Goal: Information Seeking & Learning: Check status

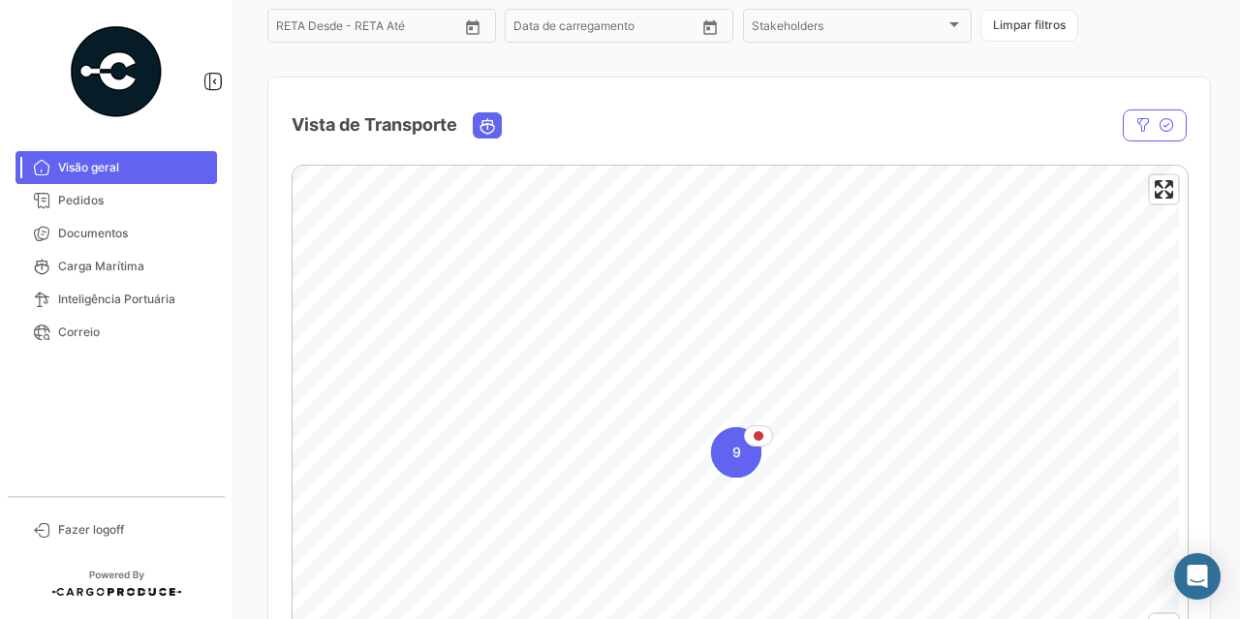
scroll to position [291, 0]
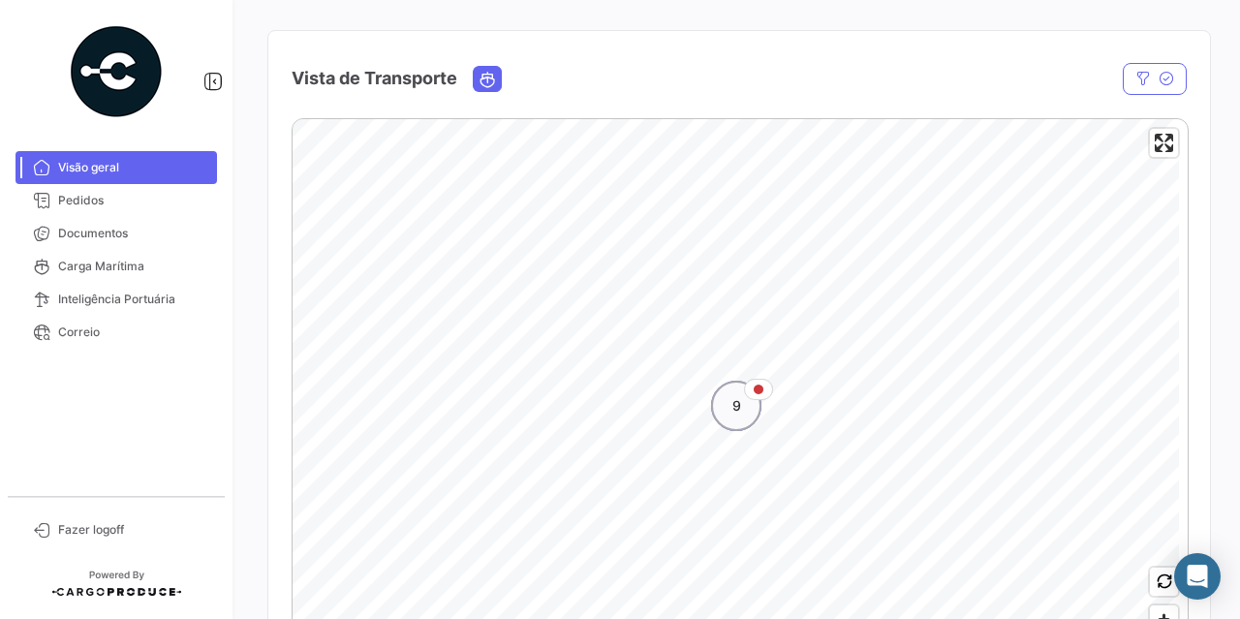
click at [734, 409] on span "9" at bounding box center [736, 405] width 9 height 19
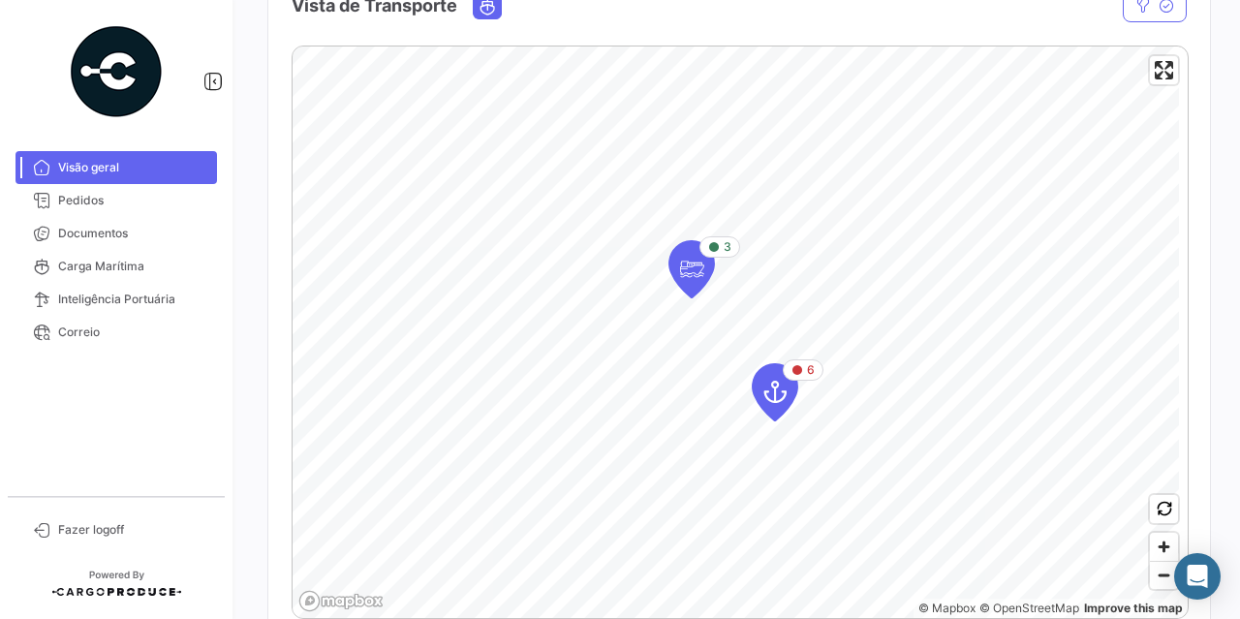
scroll to position [387, 0]
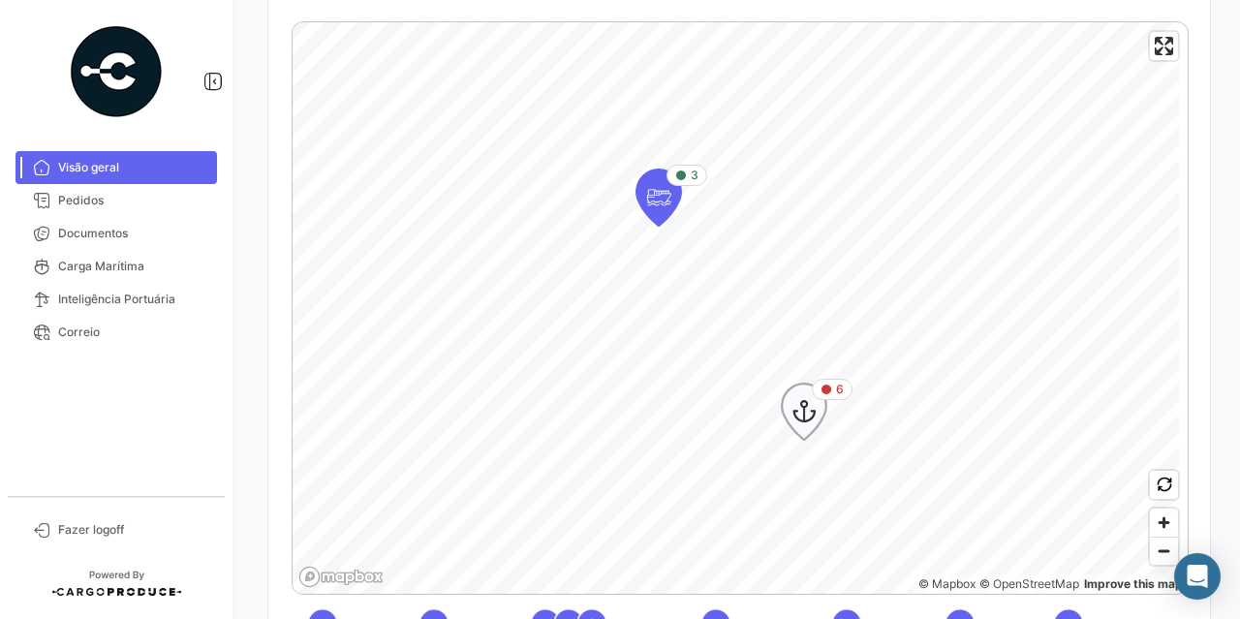
click at [813, 408] on icon "Map marker" at bounding box center [803, 411] width 27 height 41
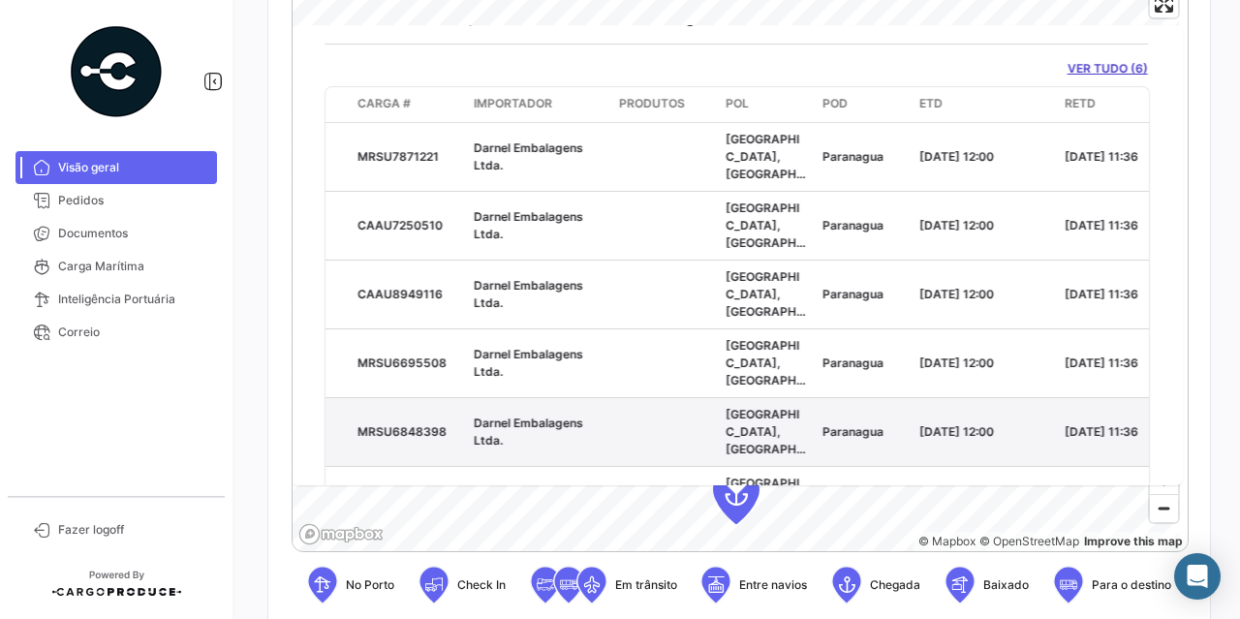
scroll to position [0, 0]
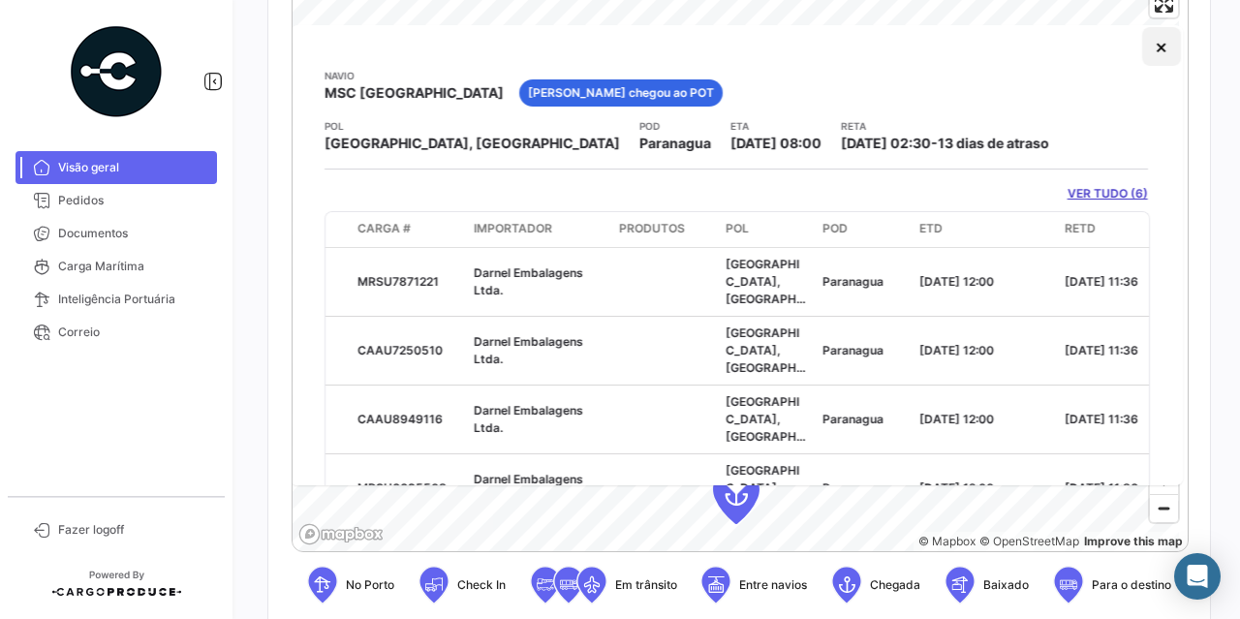
click at [1142, 46] on button "×" at bounding box center [1161, 46] width 39 height 39
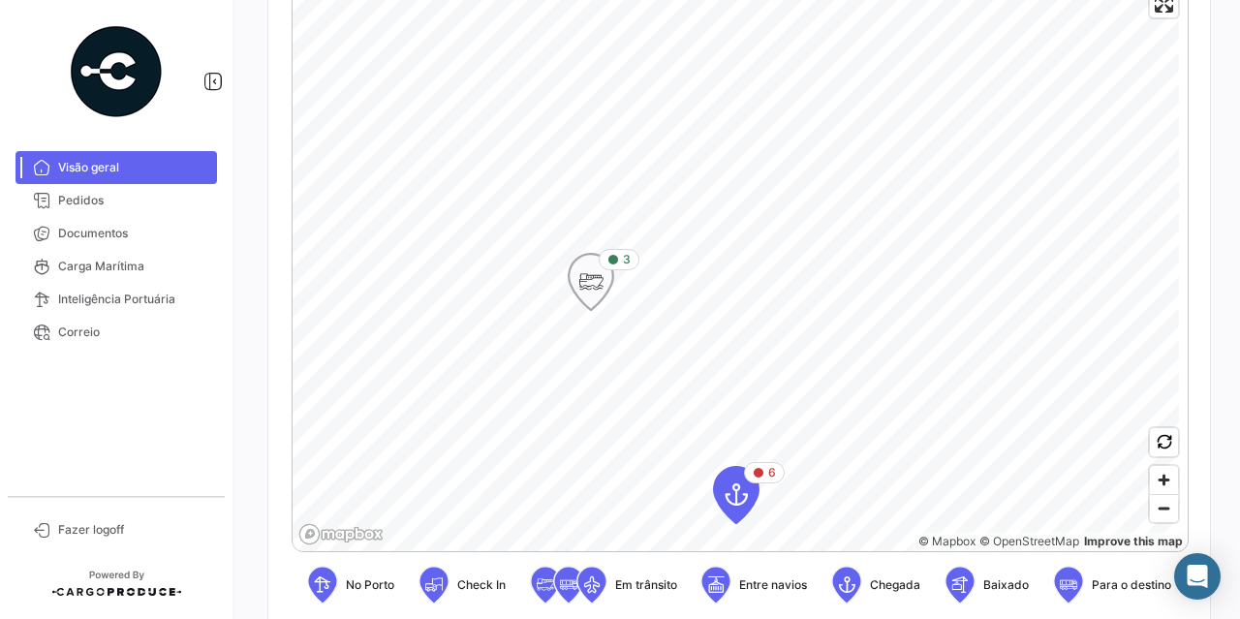
click at [588, 280] on icon "Map marker" at bounding box center [590, 282] width 27 height 41
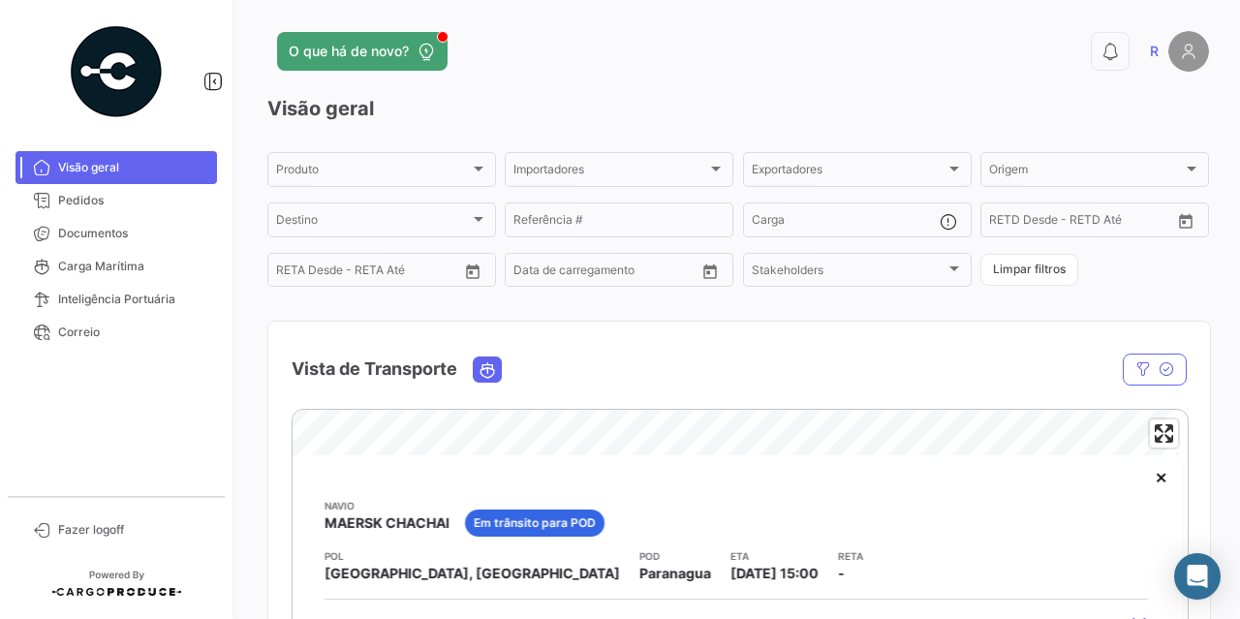
scroll to position [97, 0]
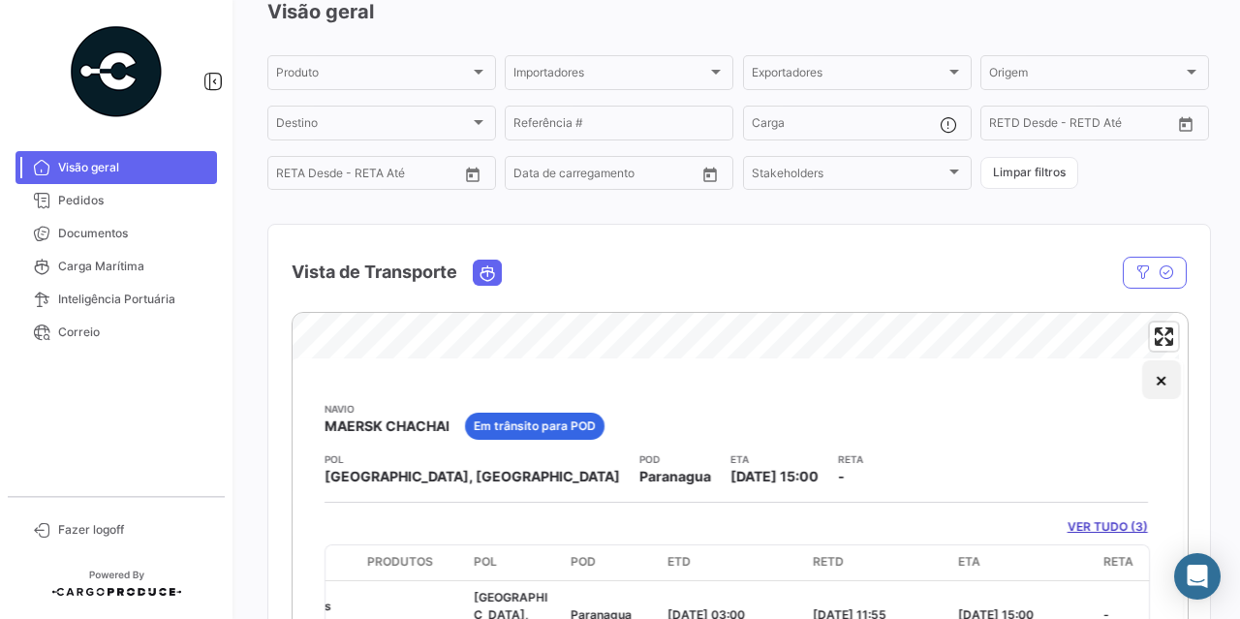
click at [1160, 388] on button "×" at bounding box center [1161, 379] width 39 height 39
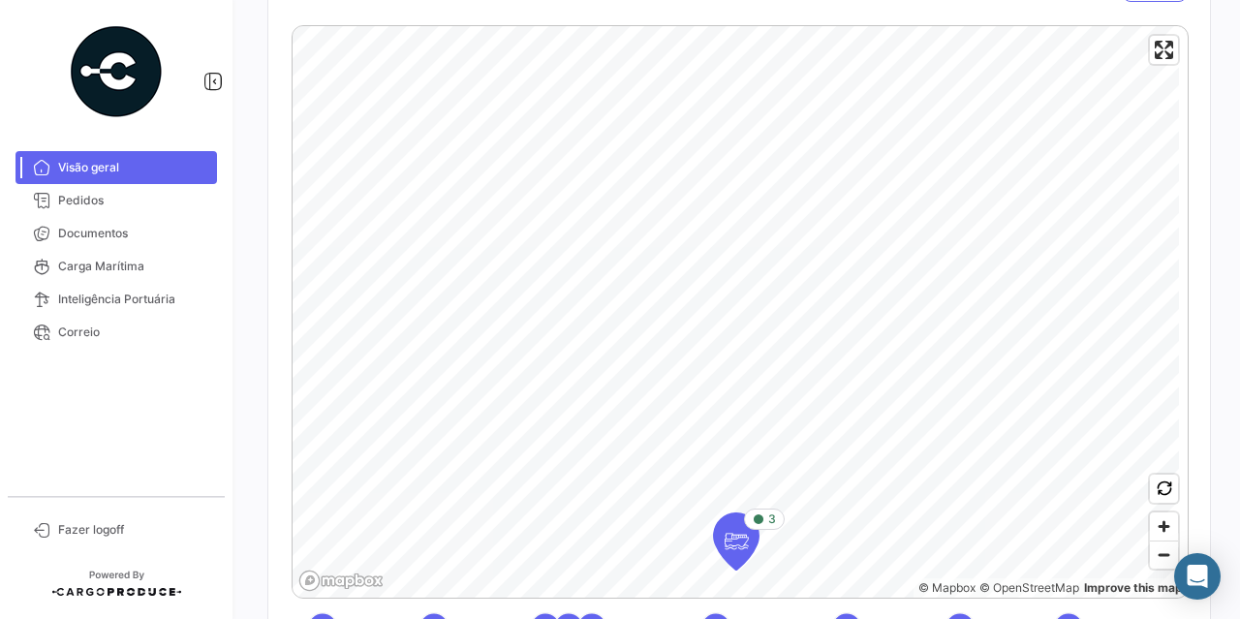
scroll to position [387, 0]
click at [1158, 490] on icon "button" at bounding box center [1164, 484] width 15 height 15
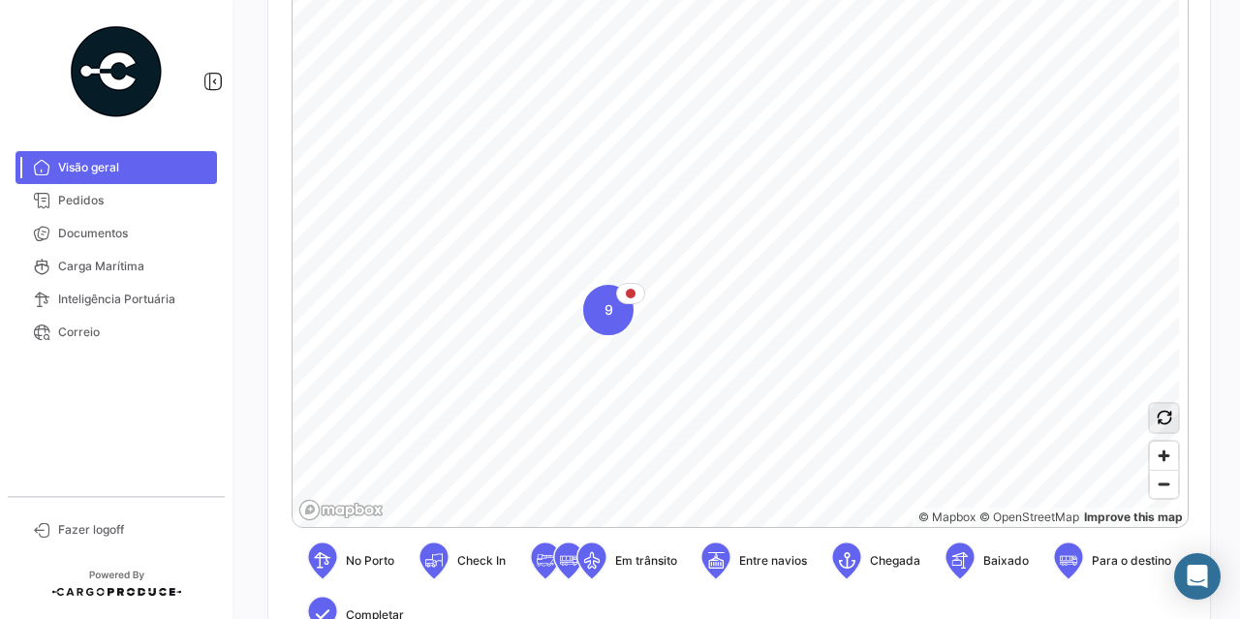
scroll to position [484, 0]
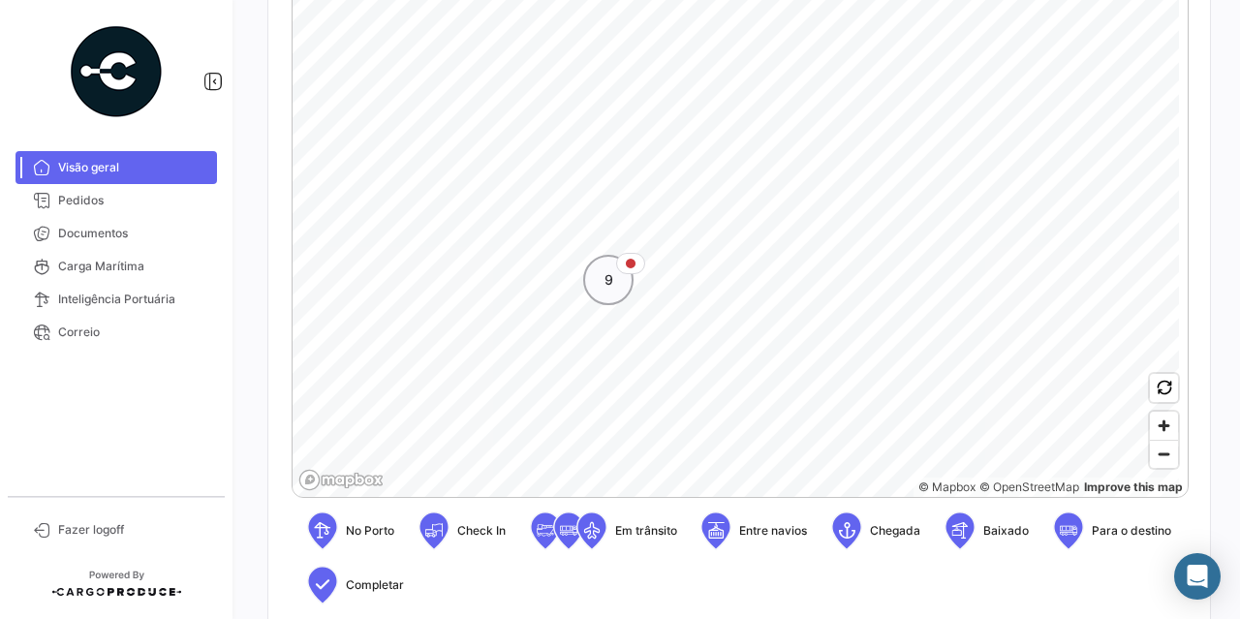
click at [608, 292] on div "9" at bounding box center [608, 280] width 50 height 50
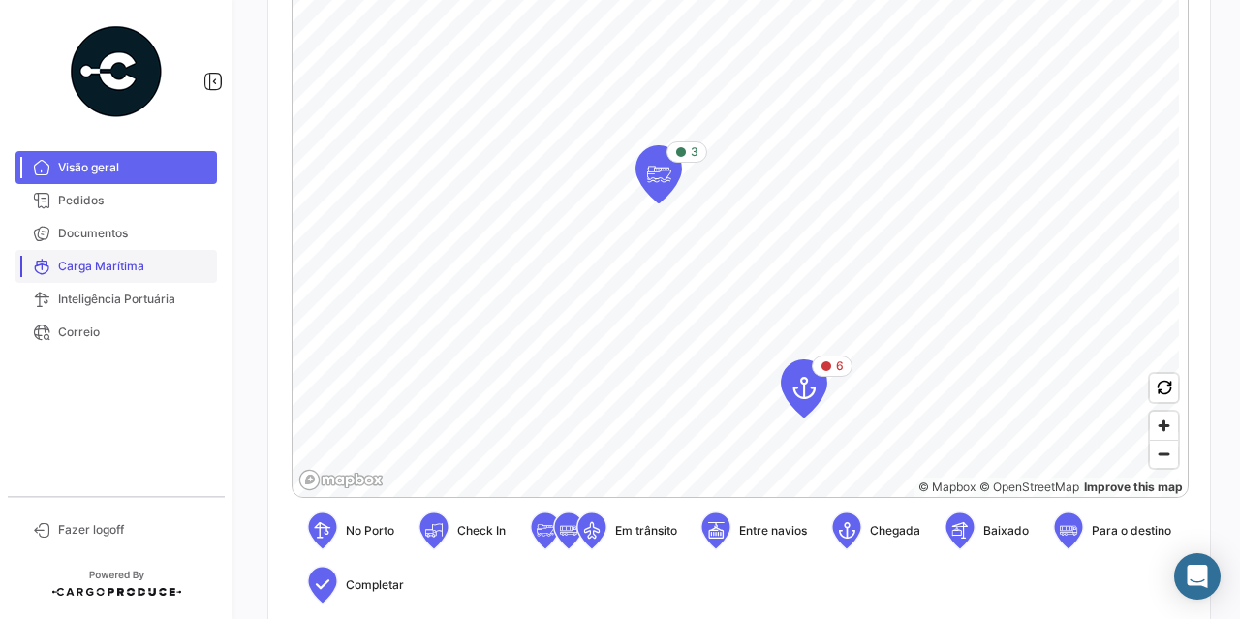
click at [108, 252] on link "Carga Marítima" at bounding box center [115, 266] width 201 height 33
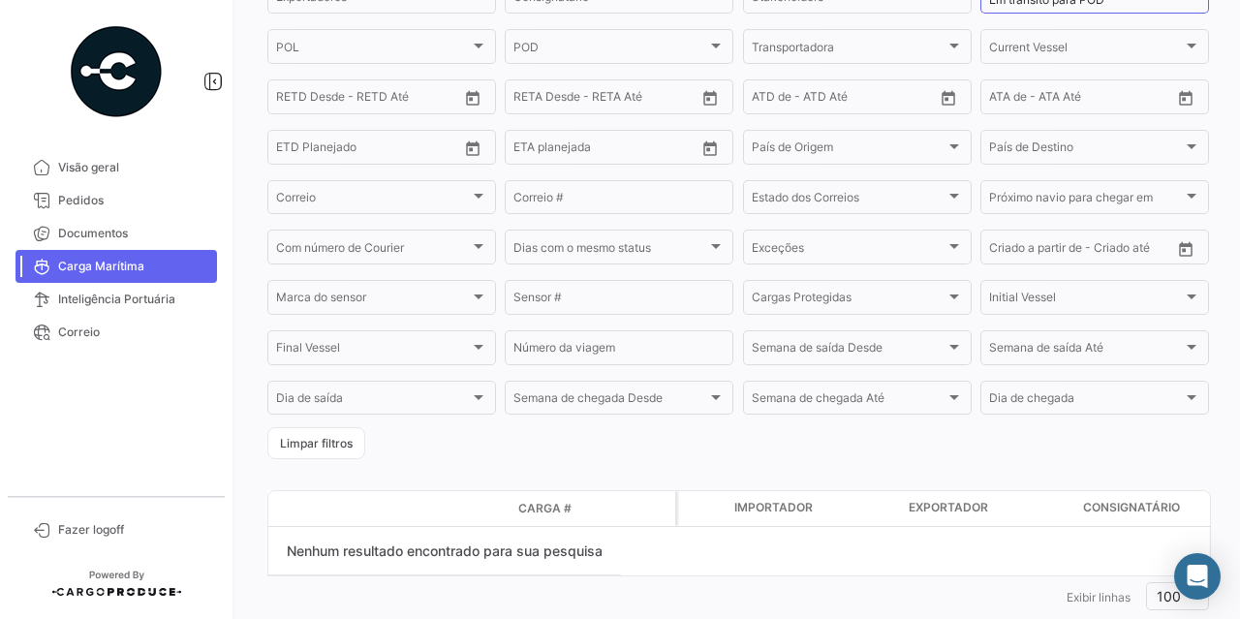
scroll to position [393, 0]
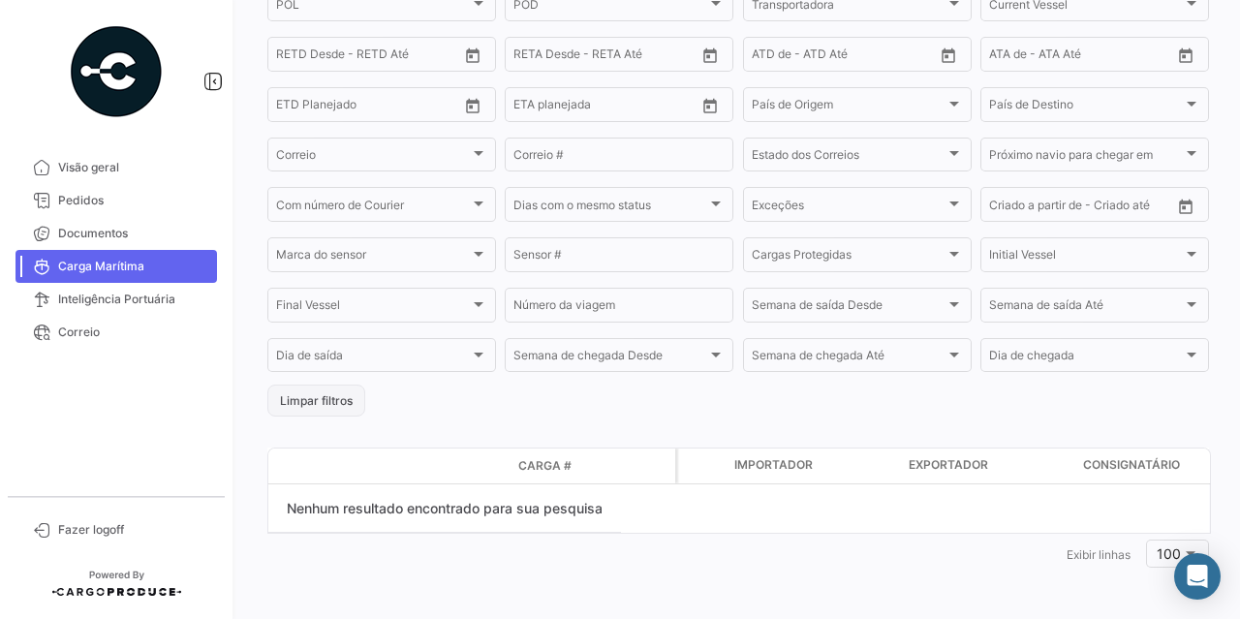
click at [329, 414] on button "Limpar filtros" at bounding box center [316, 401] width 98 height 32
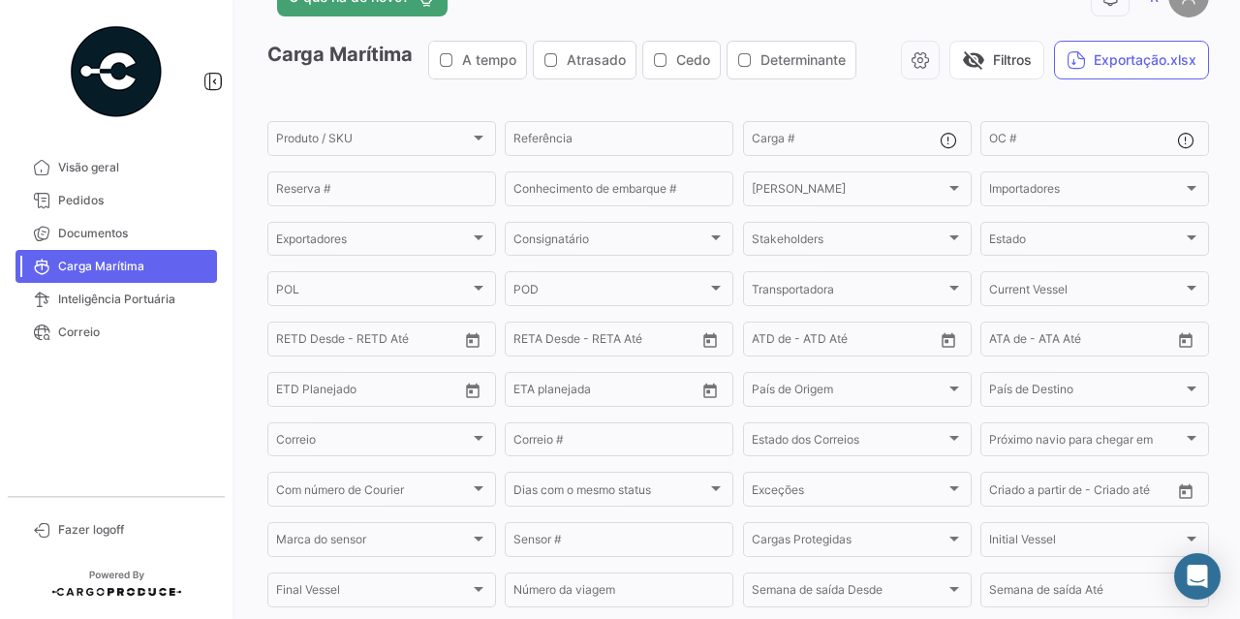
scroll to position [0, 0]
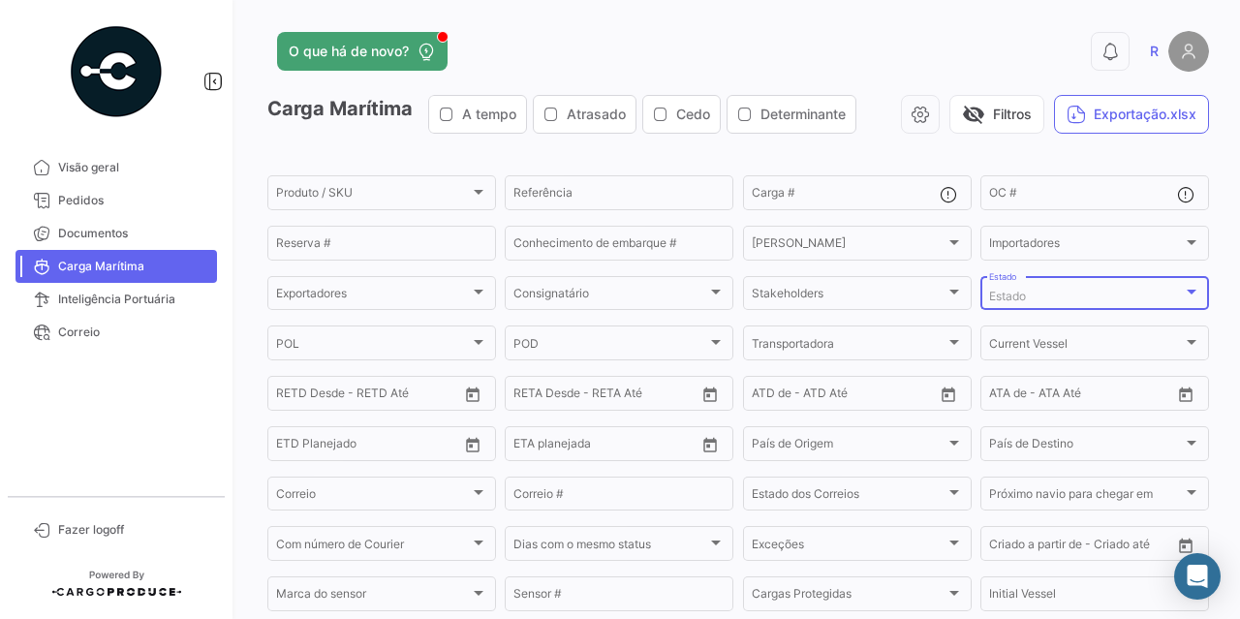
click at [1064, 303] on div "Estado" at bounding box center [1086, 297] width 194 height 14
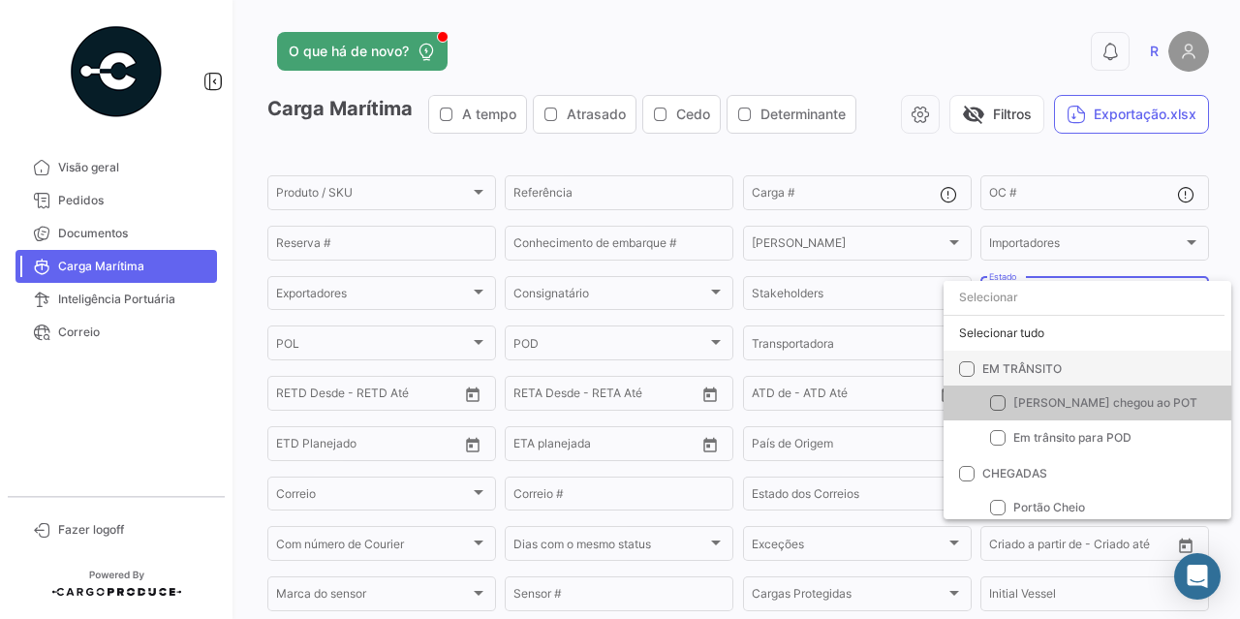
click at [960, 371] on span at bounding box center [966, 368] width 15 height 15
click at [966, 377] on input "EM TRÂNSITO" at bounding box center [966, 377] width 1 height 1
checkbox input "true"
click at [837, 190] on div at bounding box center [620, 309] width 1240 height 619
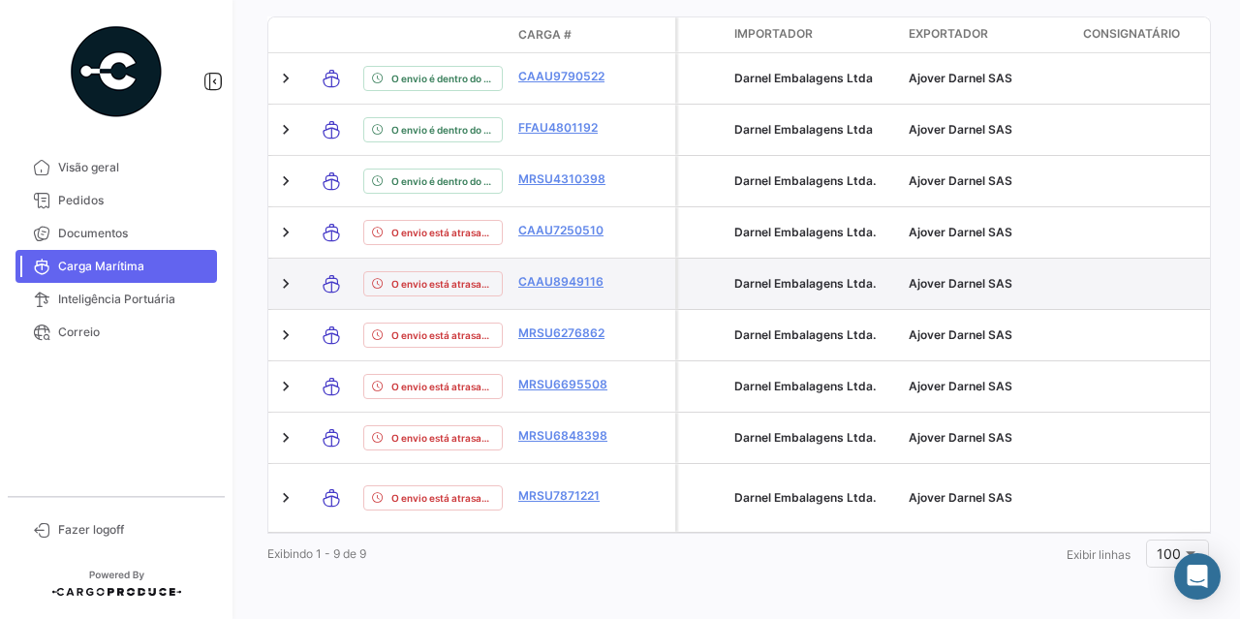
scroll to position [804, 0]
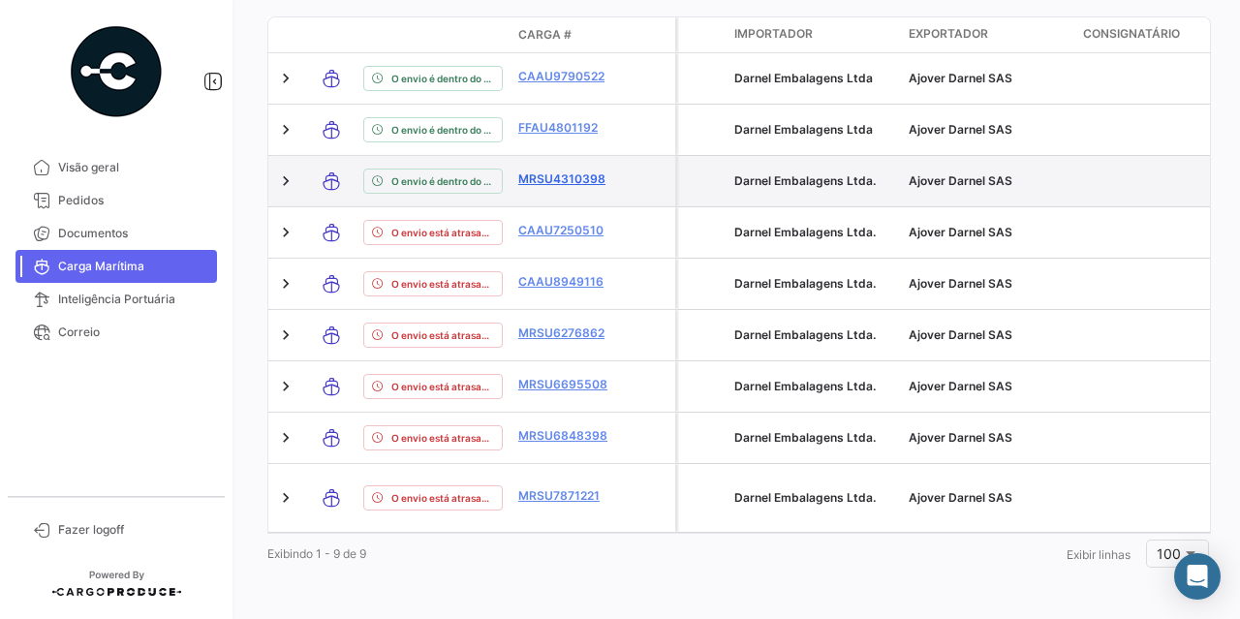
click at [549, 188] on link "MRSU4310398" at bounding box center [568, 178] width 101 height 17
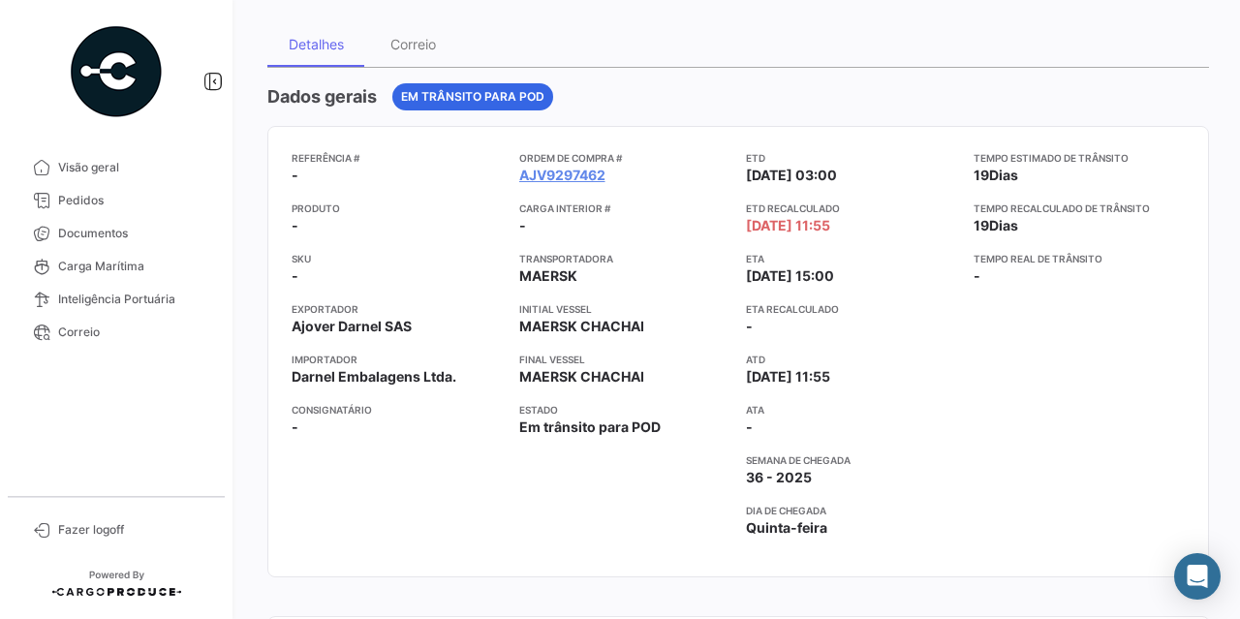
scroll to position [194, 0]
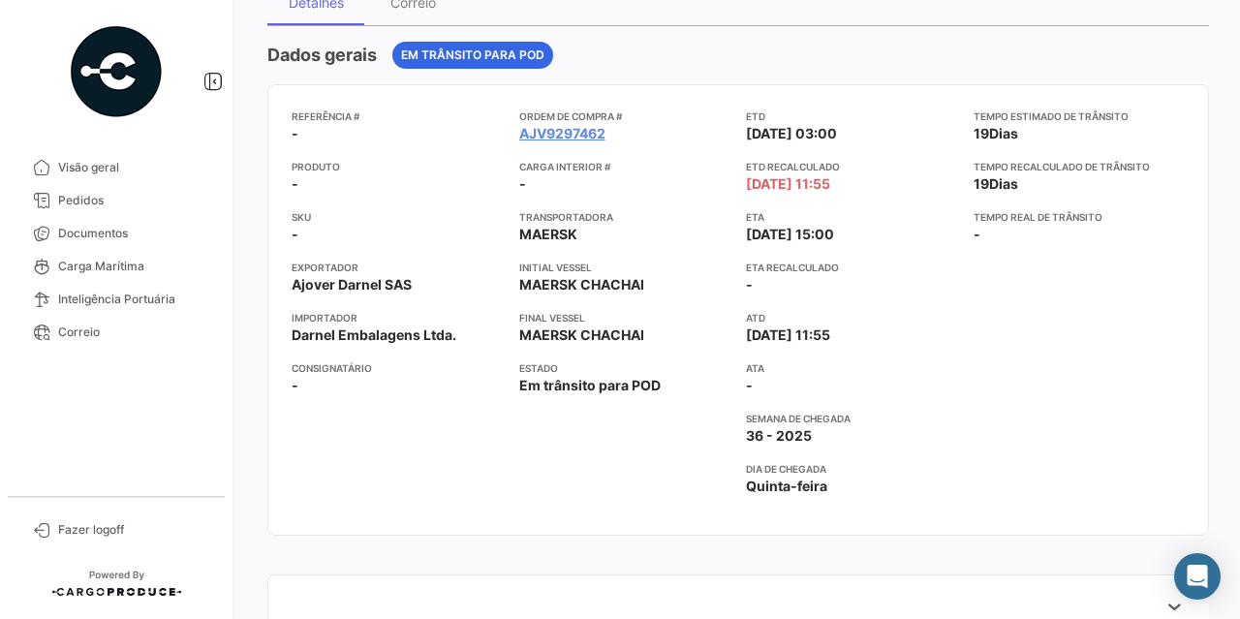
drag, startPoint x: 742, startPoint y: 336, endPoint x: 829, endPoint y: 322, distance: 88.4
click at [829, 322] on app-card-info-label "ATD [DATE] 11:55" at bounding box center [852, 327] width 212 height 35
drag, startPoint x: 742, startPoint y: 232, endPoint x: 867, endPoint y: 235, distance: 125.0
click at [867, 235] on app-card-info-label "ETA [DATE] 15:00" at bounding box center [852, 226] width 212 height 35
click at [1003, 292] on div "Tempo estimado de trânsito 19 Dias Tempo recalculado de trânsito 19 Dias Tempo …" at bounding box center [1079, 309] width 212 height 403
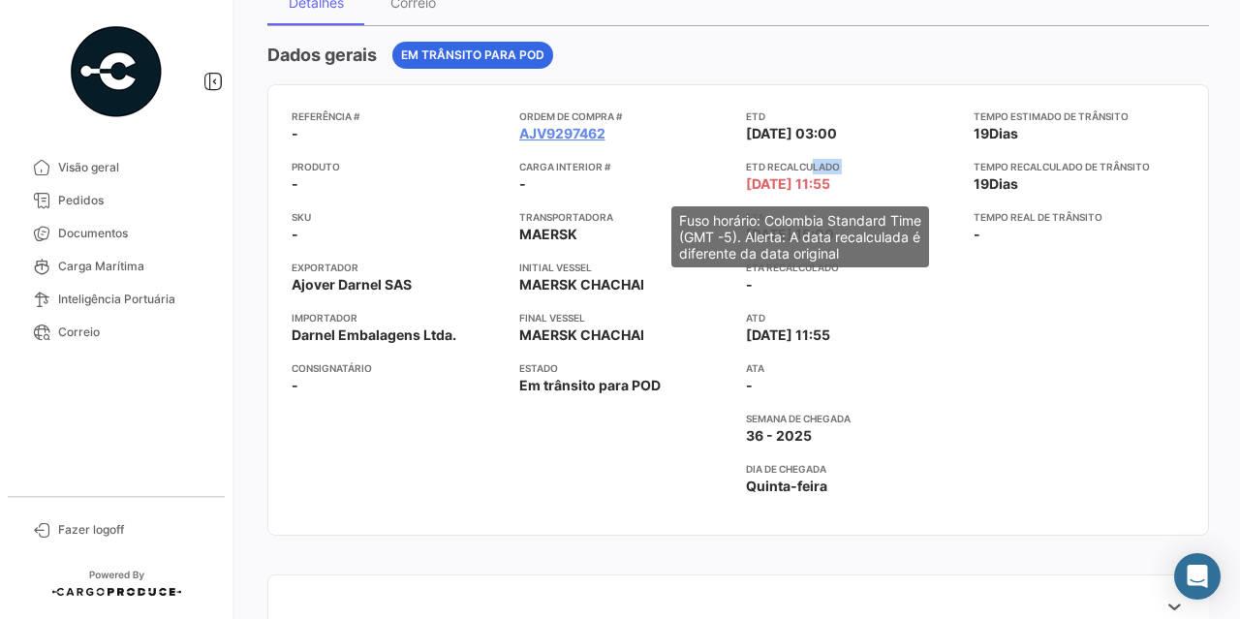
drag, startPoint x: 740, startPoint y: 184, endPoint x: 806, endPoint y: 173, distance: 66.7
click at [806, 174] on span "[DATE] 11:55" at bounding box center [788, 183] width 84 height 19
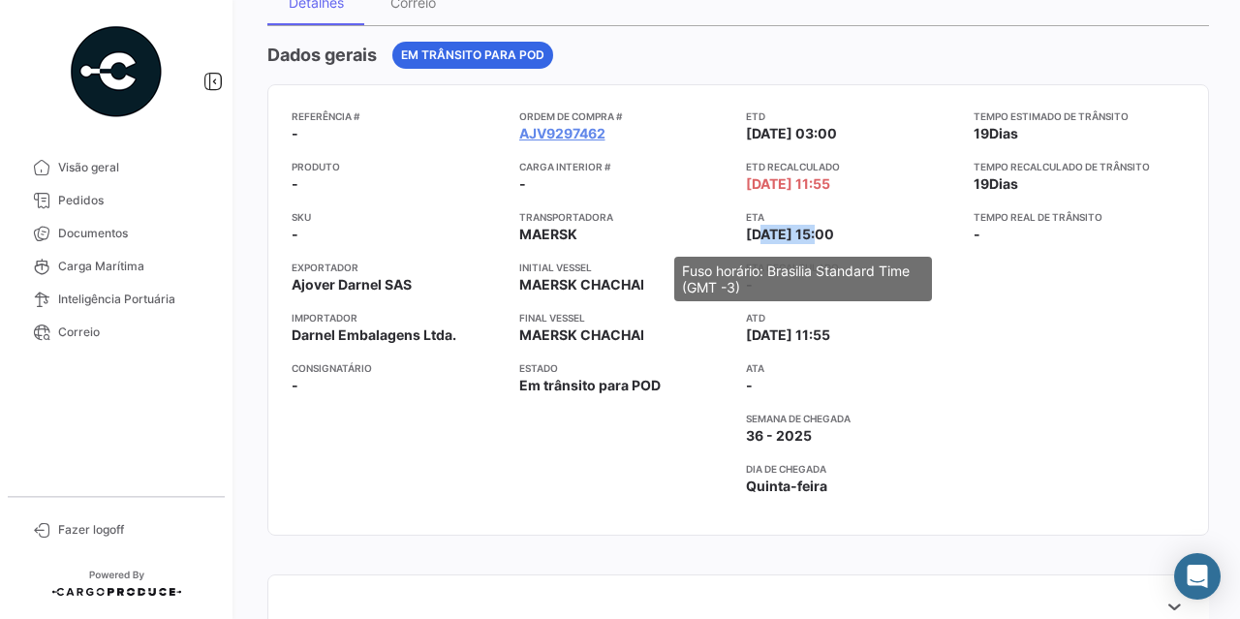
drag, startPoint x: 752, startPoint y: 232, endPoint x: 926, endPoint y: 299, distance: 187.1
click at [814, 231] on span "[DATE] 15:00" at bounding box center [790, 234] width 88 height 19
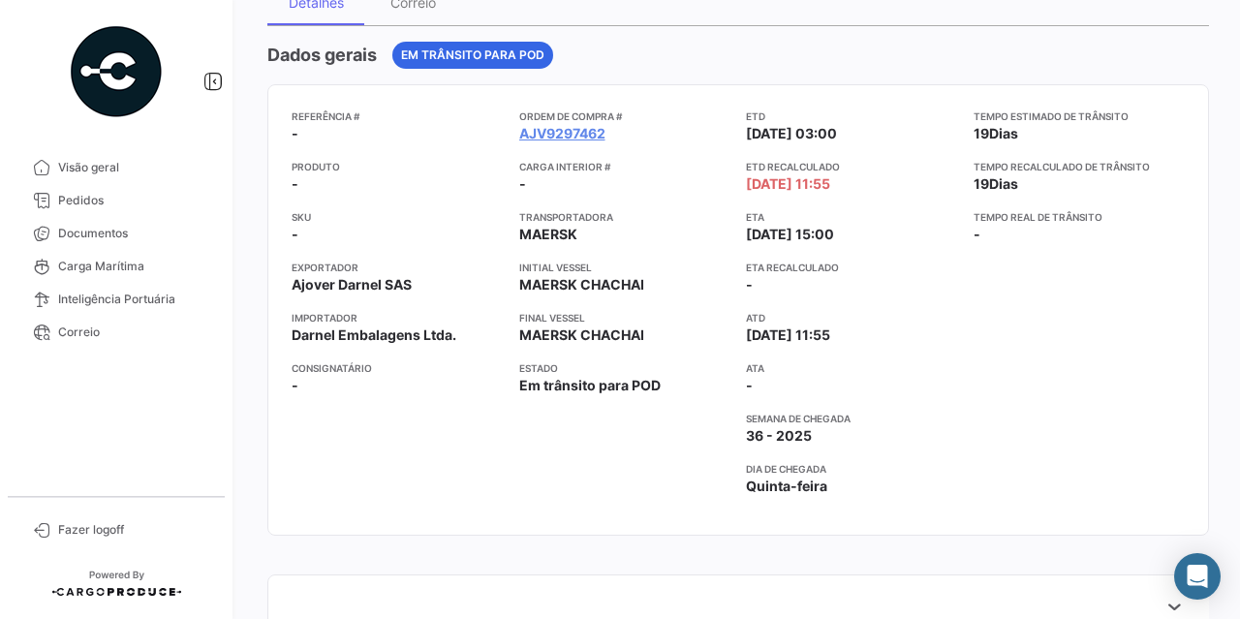
click at [994, 388] on div "Tempo estimado de trânsito 19 Dias Tempo recalculado de trânsito 19 Dias Tempo …" at bounding box center [1079, 309] width 212 height 403
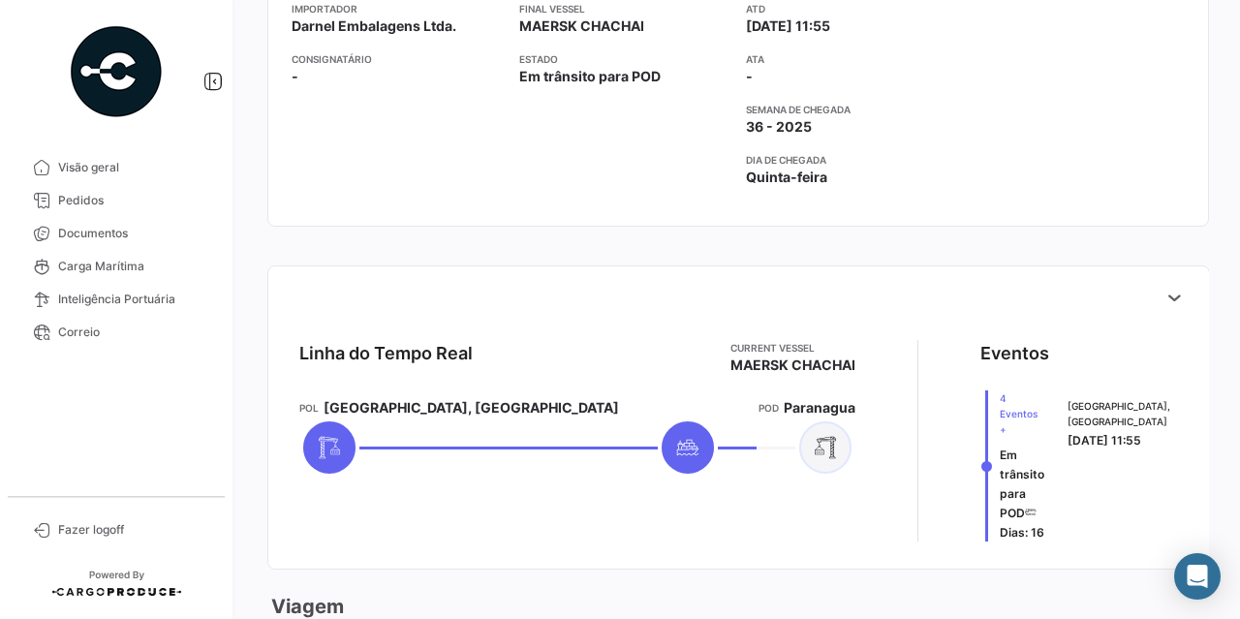
scroll to position [484, 0]
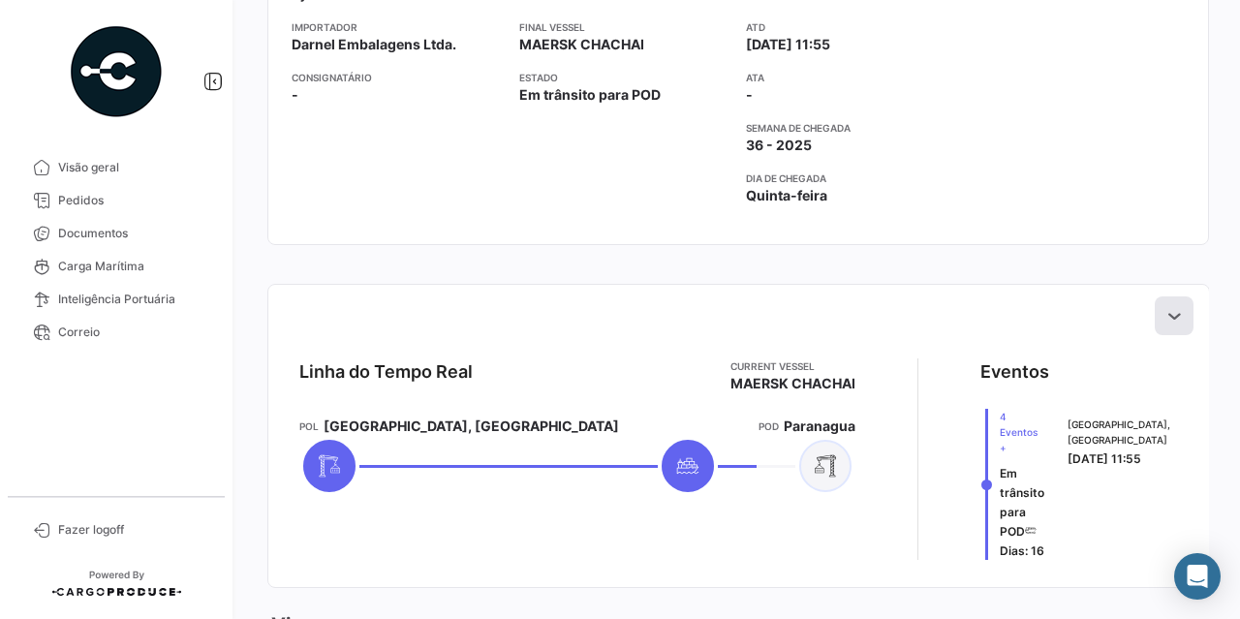
click at [1167, 313] on icon at bounding box center [1173, 315] width 19 height 19
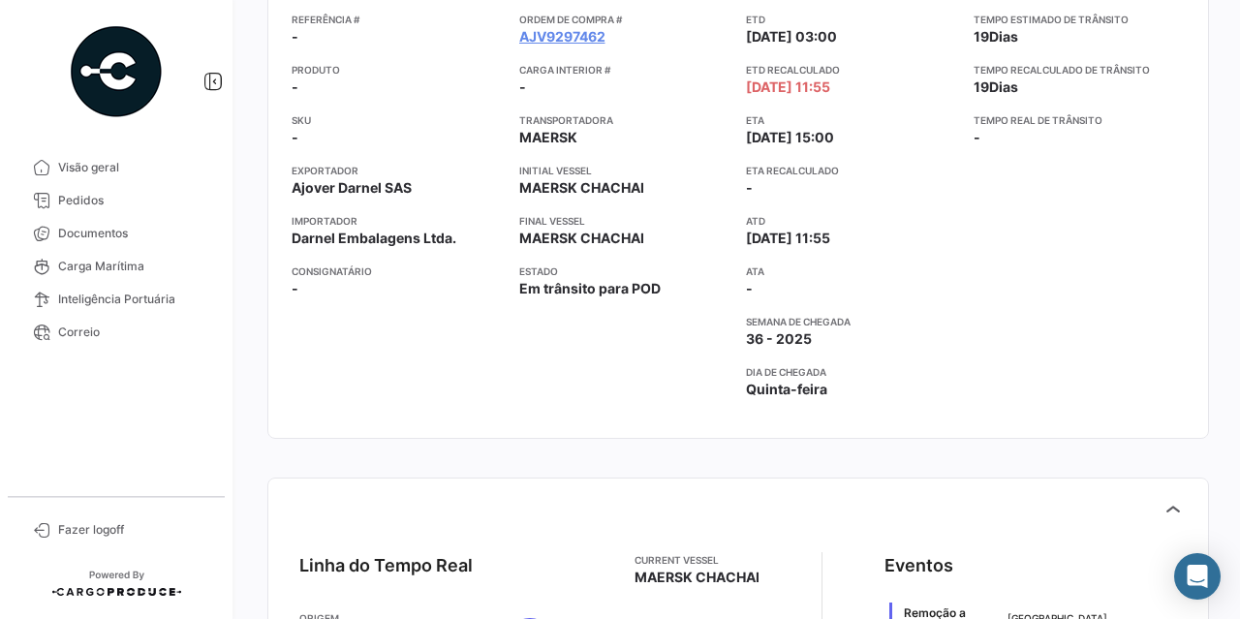
scroll to position [0, 0]
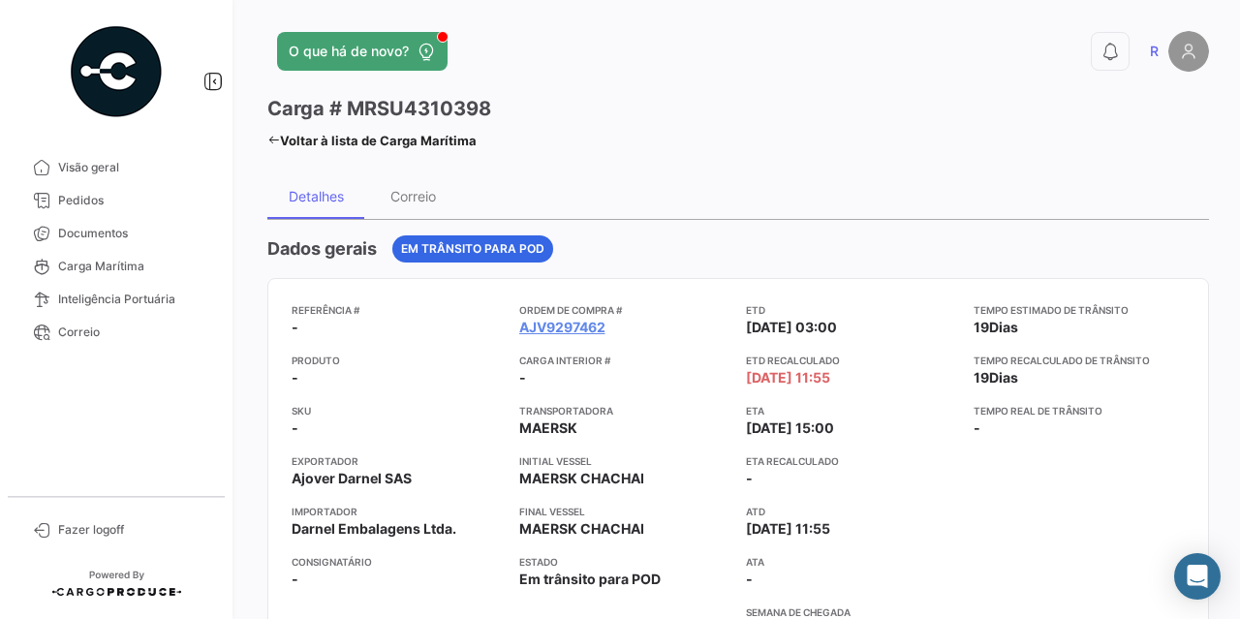
click at [273, 135] on icon at bounding box center [273, 140] width 13 height 13
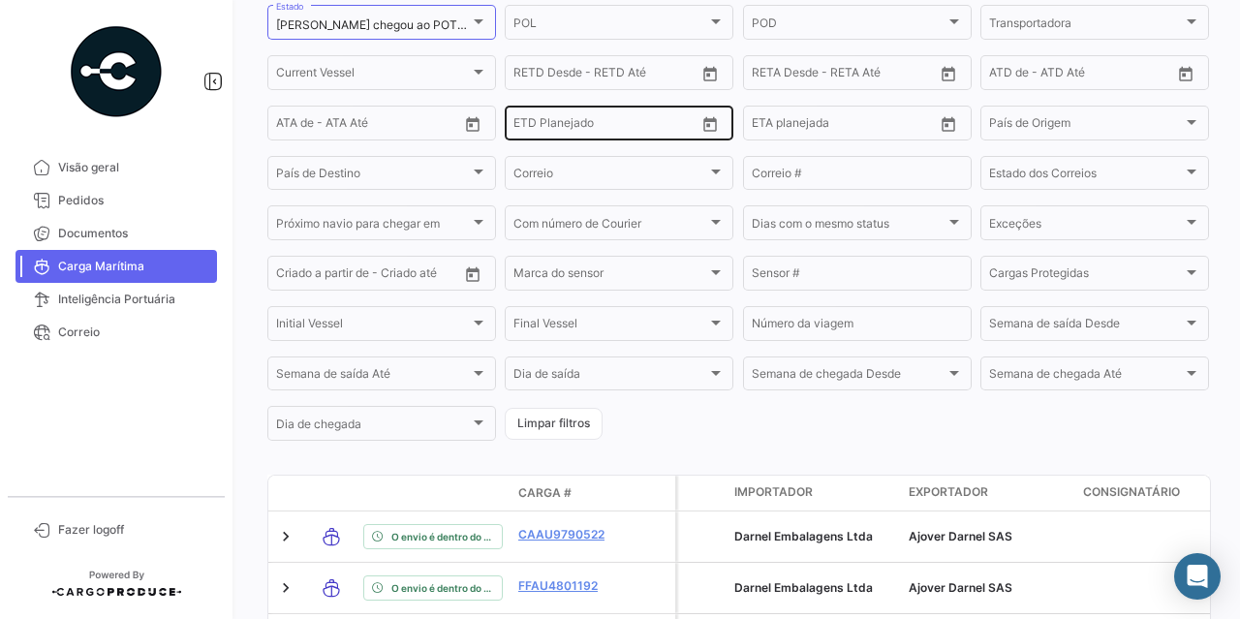
scroll to position [291, 0]
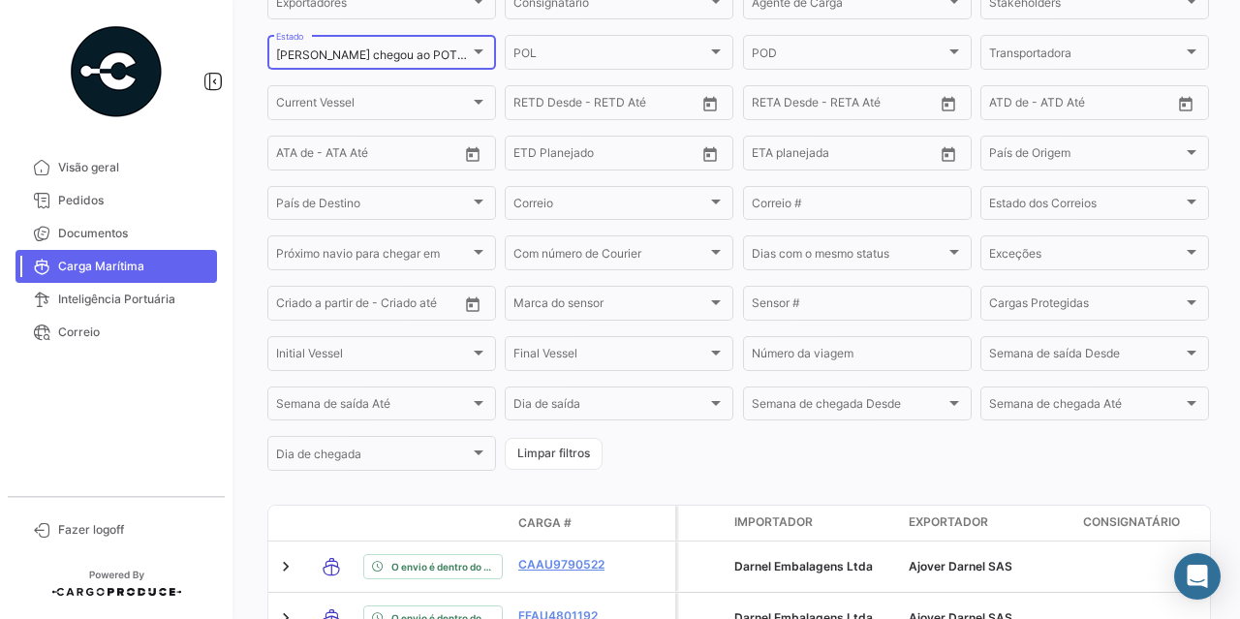
click at [484, 70] on div "[PERSON_NAME] chegou ao POT, Em trânsito para POD Estado" at bounding box center [381, 51] width 229 height 38
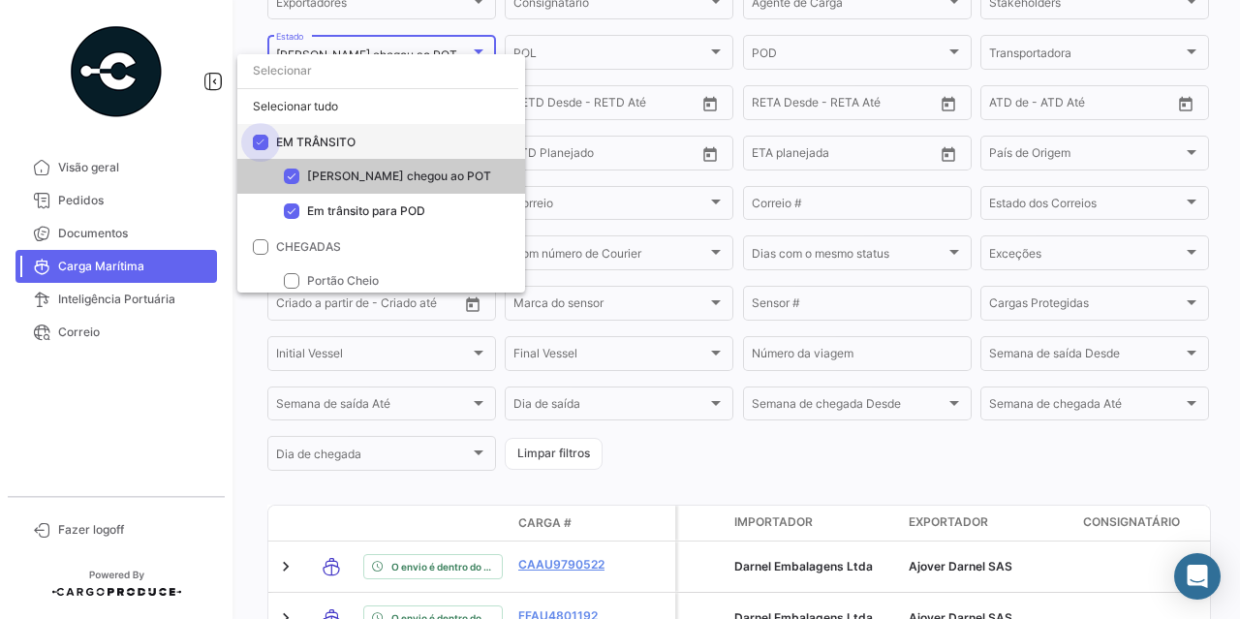
click at [261, 140] on span at bounding box center [260, 142] width 15 height 15
click at [261, 150] on input "EM TRÂNSITO" at bounding box center [260, 150] width 1 height 1
checkbox input "false"
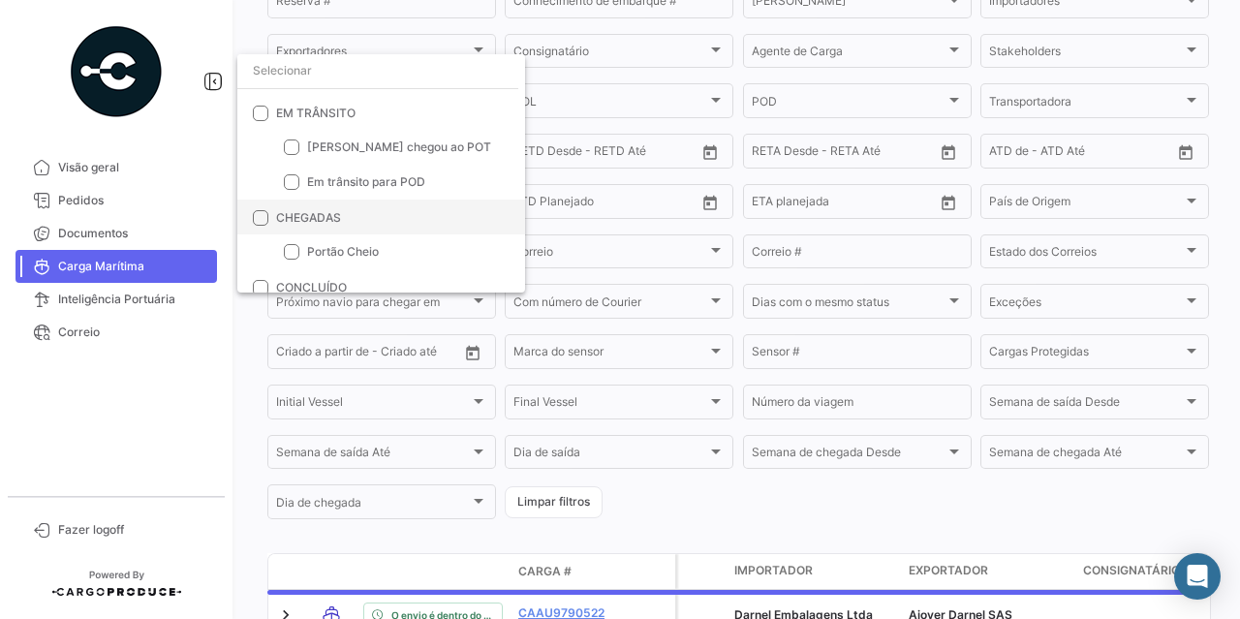
scroll to position [76, 0]
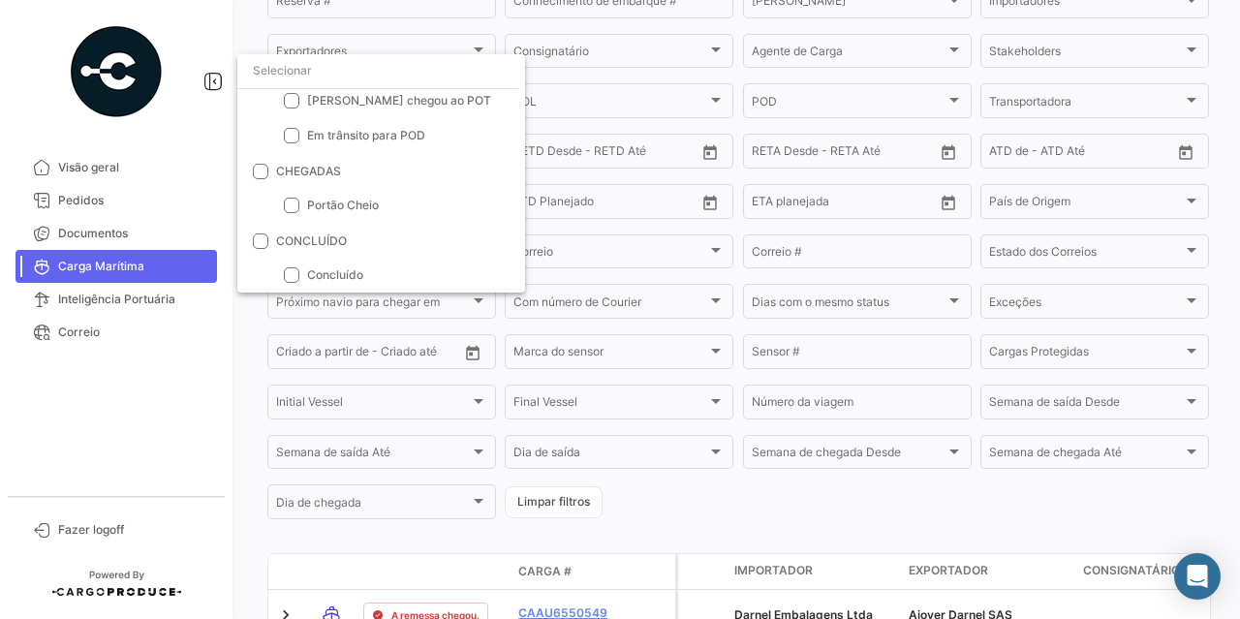
click at [1220, 78] on div at bounding box center [620, 309] width 1240 height 619
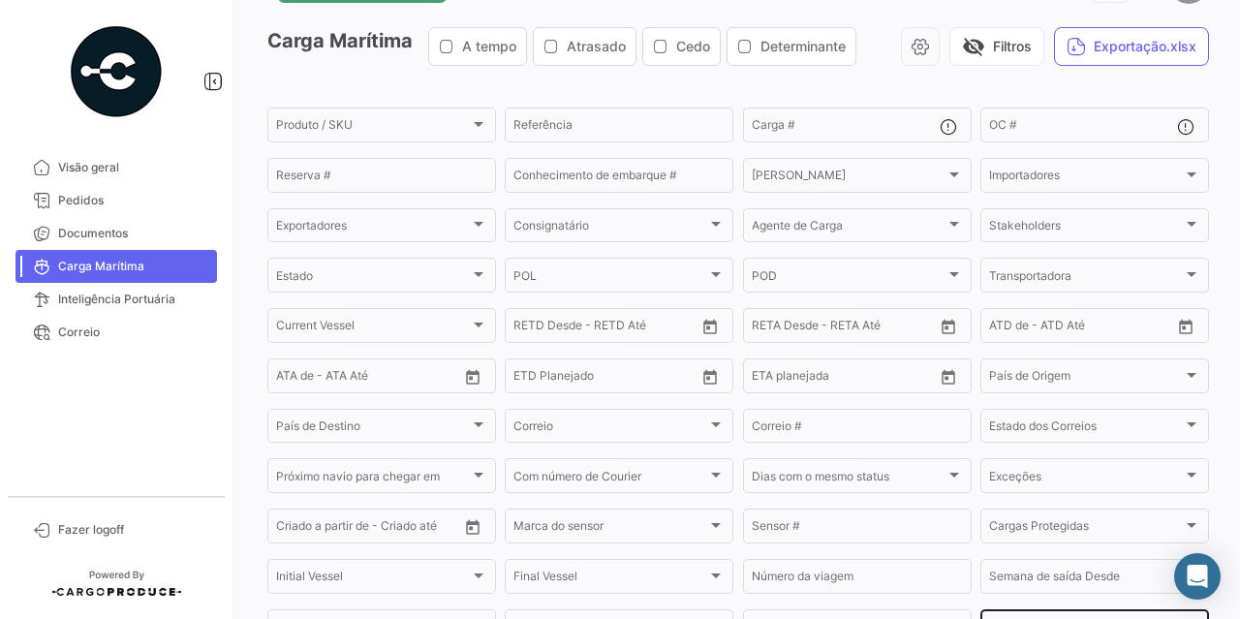
scroll to position [97, 0]
